Goal: Transaction & Acquisition: Book appointment/travel/reservation

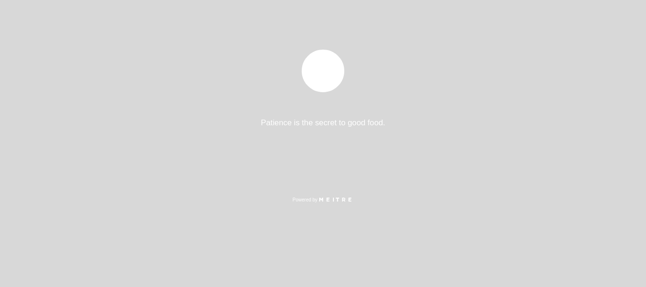
select select "es"
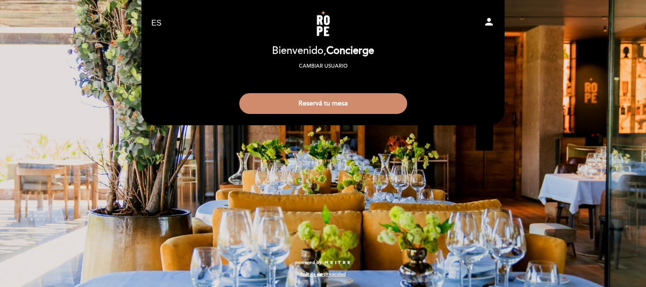
click at [486, 21] on icon "person" at bounding box center [488, 21] width 11 height 11
select select "es"
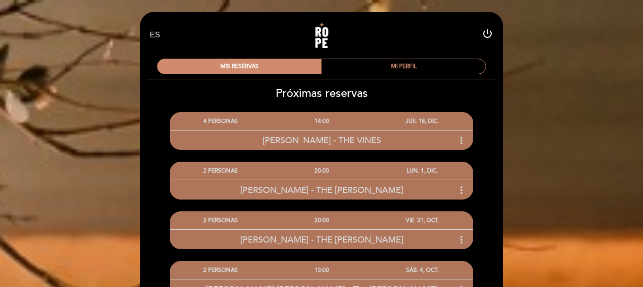
click at [487, 21] on div "EN ES PT Rope restaurant power_settings_new" at bounding box center [321, 34] width 357 height 33
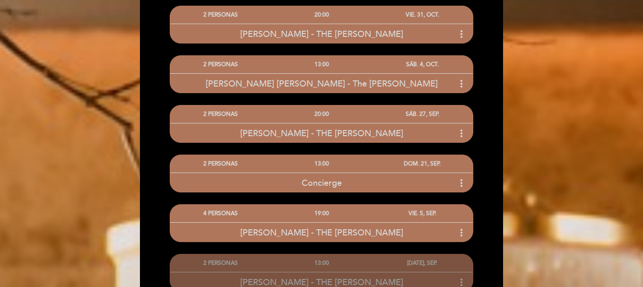
scroll to position [206, 0]
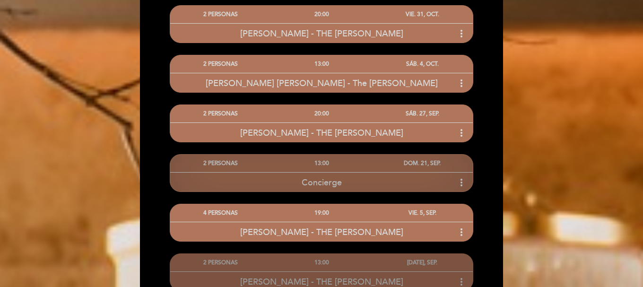
click at [380, 186] on div "Concierge more_vert" at bounding box center [321, 182] width 302 height 20
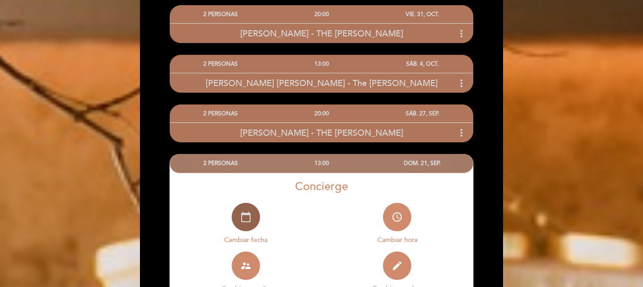
click at [249, 218] on icon "calendar_today" at bounding box center [245, 216] width 11 height 11
select select "es"
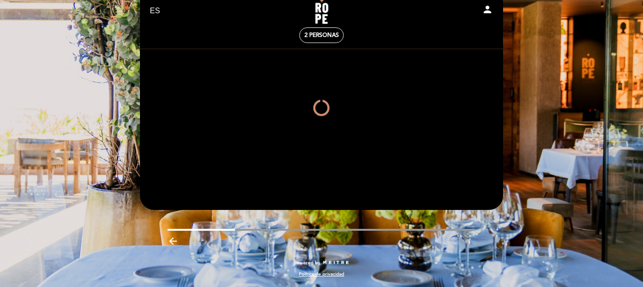
scroll to position [63, 0]
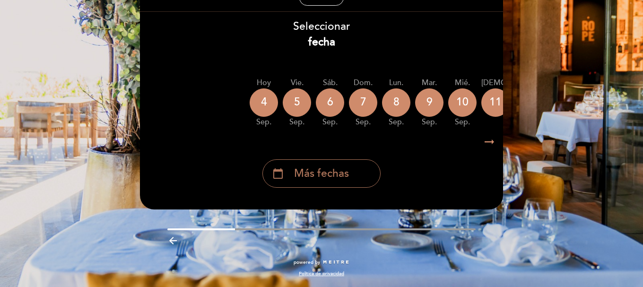
click at [320, 163] on div "calendar_today Más fechas" at bounding box center [321, 173] width 118 height 28
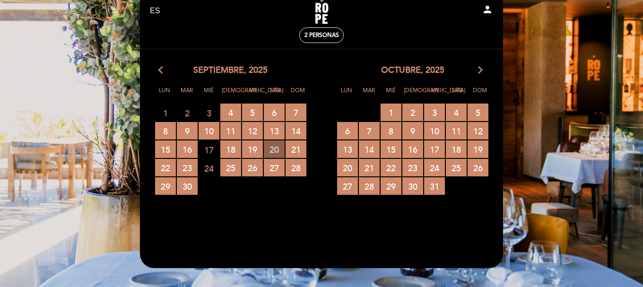
click at [272, 150] on span "20 RESERVAS DISPONIBLES" at bounding box center [274, 148] width 21 height 17
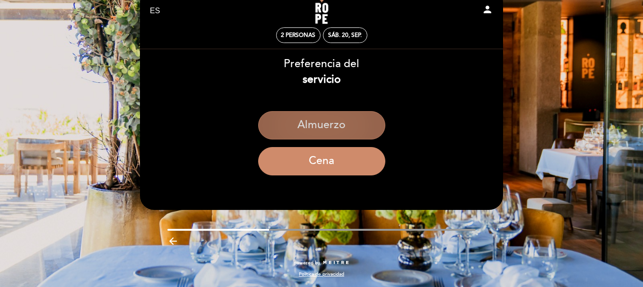
click at [334, 137] on button "Almuerzo" at bounding box center [321, 125] width 127 height 28
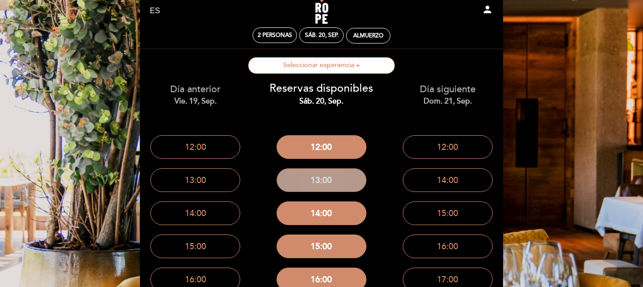
click at [325, 185] on button "13:00" at bounding box center [321, 180] width 90 height 24
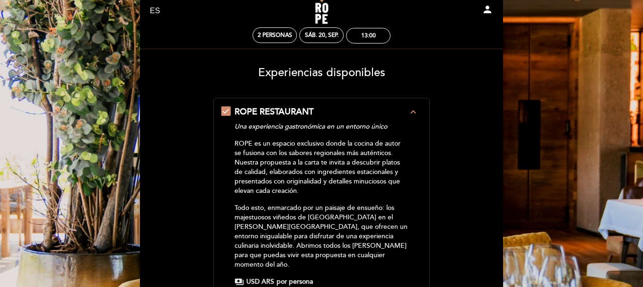
scroll to position [0, 0]
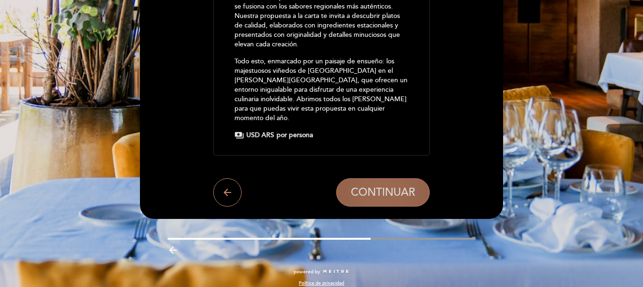
click at [371, 186] on span "CONTINUAR" at bounding box center [383, 192] width 64 height 13
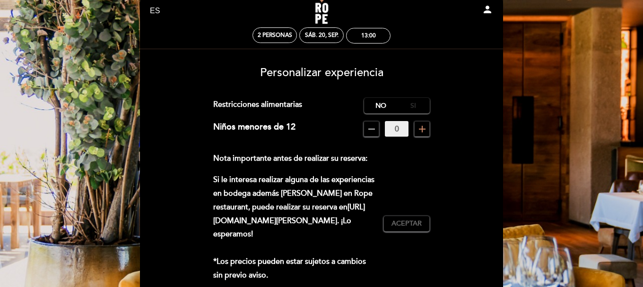
click at [416, 103] on label "Si" at bounding box center [413, 106] width 33 height 16
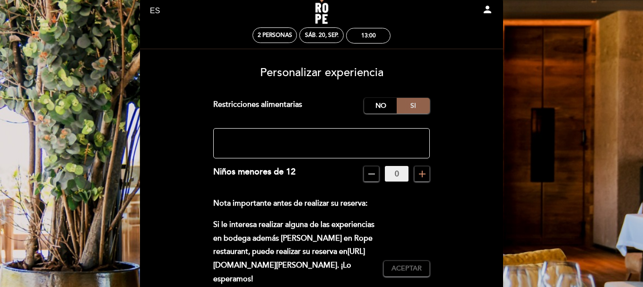
click at [416, 103] on label "Si" at bounding box center [413, 106] width 33 height 16
click at [278, 141] on textarea at bounding box center [321, 143] width 217 height 30
paste textarea "Return to the resort with our in-house transportation and enjoy the facilities"
type textarea "Return to the resort with our in-house transportation and enjoy the facilities"
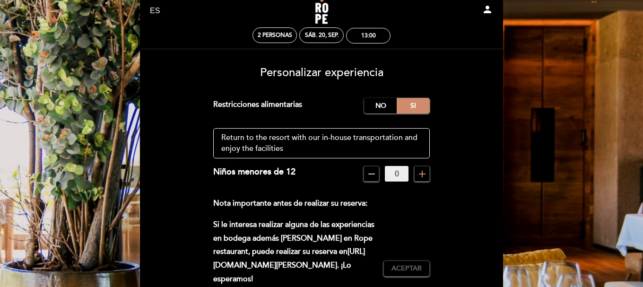
drag, startPoint x: 288, startPoint y: 147, endPoint x: 221, endPoint y: 137, distance: 68.3
click at [221, 137] on textarea at bounding box center [321, 143] width 217 height 30
click at [231, 140] on textarea at bounding box center [321, 143] width 217 height 30
paste textarea "Note: my partner has an almonds allergy, and an apples allergy. Neither of us e…"
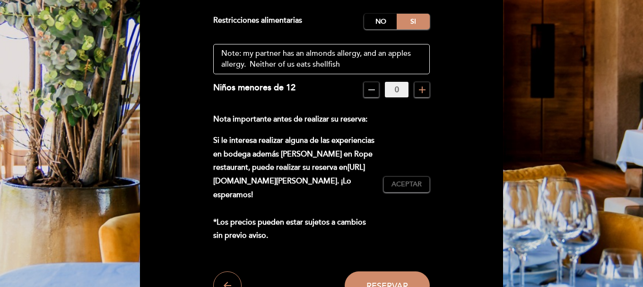
scroll to position [109, 0]
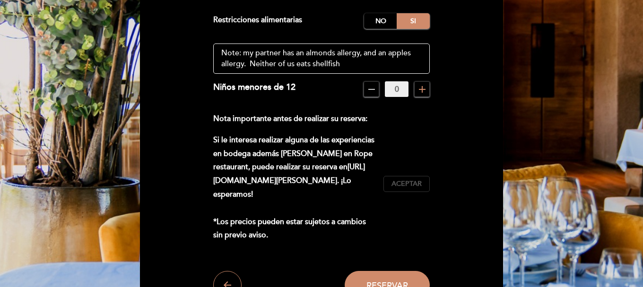
type textarea "Note: my partner has an almonds allergy, and an apples allergy. Neither of us e…"
click at [422, 176] on button "Aceptar Aceptado" at bounding box center [406, 184] width 46 height 16
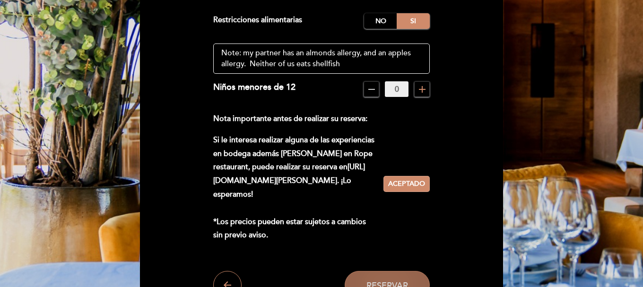
click at [396, 275] on button "Reservar" at bounding box center [387, 285] width 85 height 28
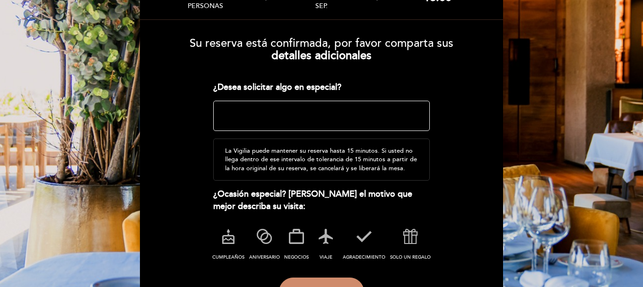
scroll to position [80, 0]
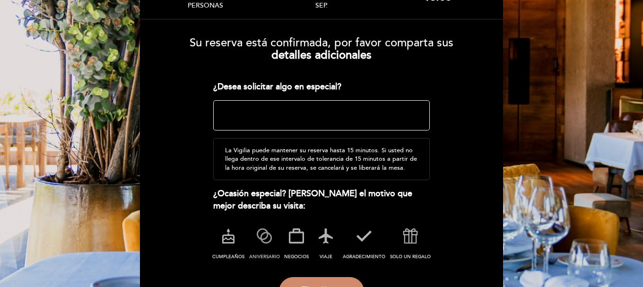
click at [260, 232] on icon at bounding box center [264, 236] width 25 height 25
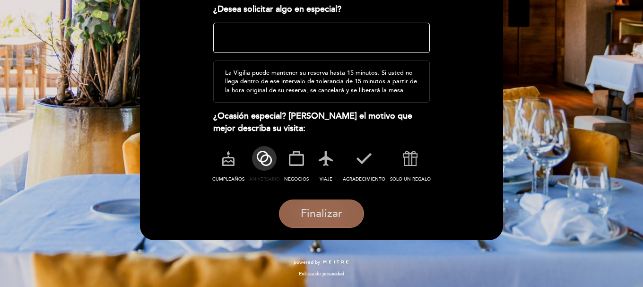
click at [328, 208] on span "Finalizar" at bounding box center [322, 213] width 42 height 13
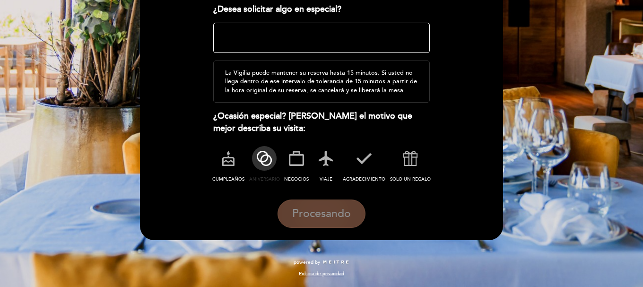
scroll to position [0, 0]
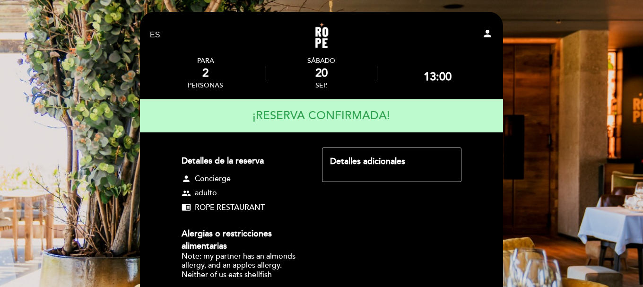
click at [491, 35] on icon "person" at bounding box center [487, 33] width 11 height 11
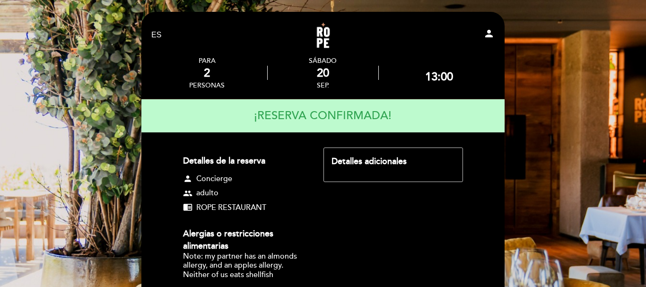
select select "es"
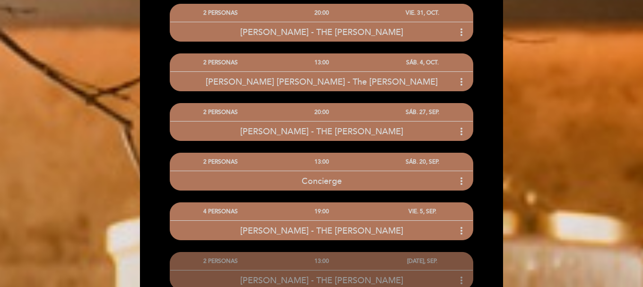
scroll to position [208, 0]
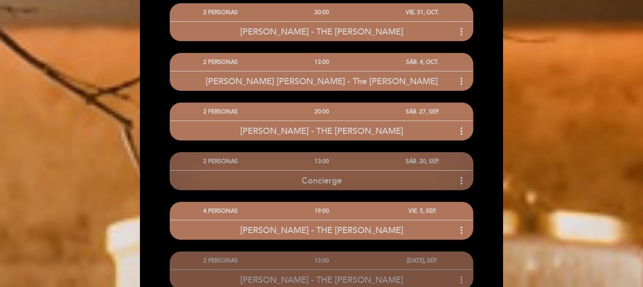
click at [462, 176] on icon "more_vert" at bounding box center [461, 180] width 11 height 11
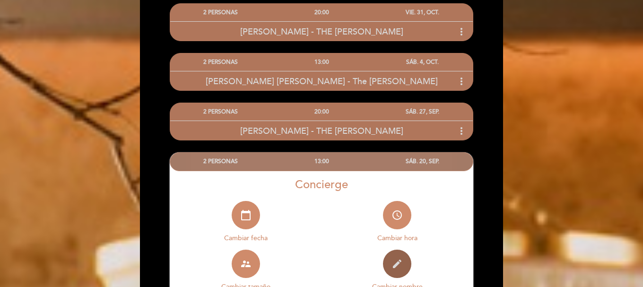
click at [399, 264] on icon "edit" at bounding box center [396, 263] width 11 height 11
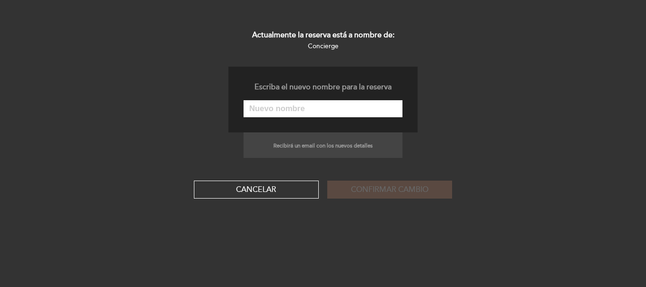
click at [313, 107] on input "text" at bounding box center [322, 108] width 159 height 17
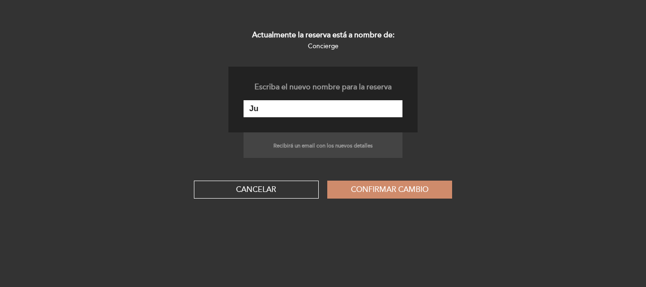
type input "[PERSON_NAME] - THE [PERSON_NAME]"
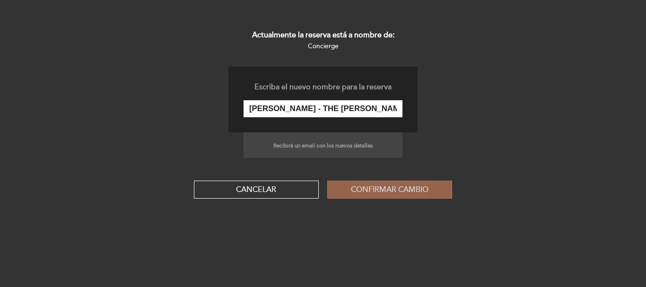
click at [393, 193] on button "Confirmar cambio" at bounding box center [389, 190] width 125 height 18
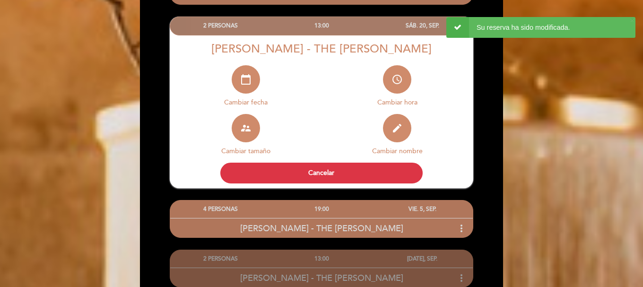
scroll to position [344, 0]
